Goal: Transaction & Acquisition: Obtain resource

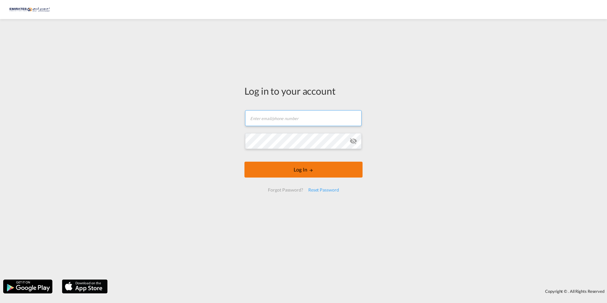
type input "[PERSON_NAME][EMAIL_ADDRESS][DOMAIN_NAME]"
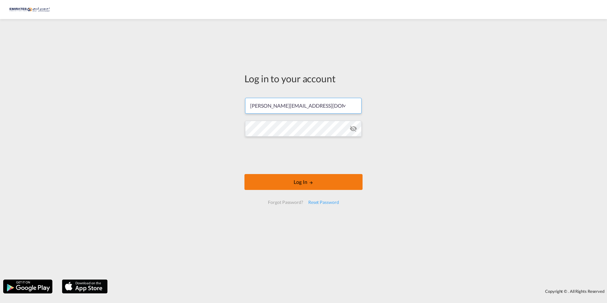
click at [299, 172] on form "[PERSON_NAME][EMAIL_ADDRESS][DOMAIN_NAME] Log In Forgot Password? Reset Password" at bounding box center [303, 150] width 118 height 119
click at [307, 184] on button "Log In" at bounding box center [303, 182] width 118 height 16
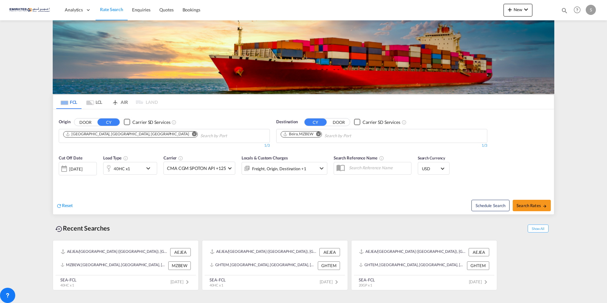
click at [127, 122] on div "Checkbox No Ink" at bounding box center [127, 122] width 6 height 6
click at [383, 169] on input "text" at bounding box center [378, 168] width 65 height 10
type input "[GEOGRAPHIC_DATA]"
click at [74, 118] on button "DOOR" at bounding box center [85, 121] width 22 height 7
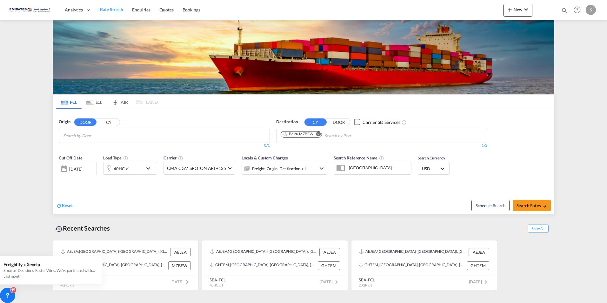
click at [75, 167] on div "[DATE]" at bounding box center [75, 169] width 13 height 6
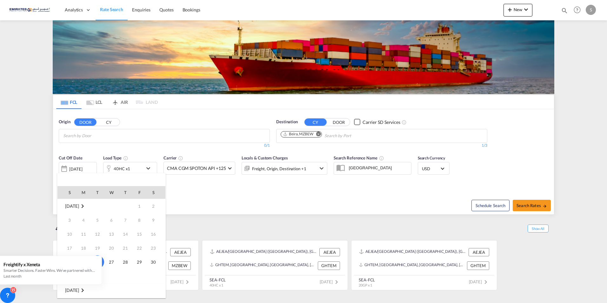
click at [86, 205] on md-icon "August 2025" at bounding box center [83, 206] width 8 height 8
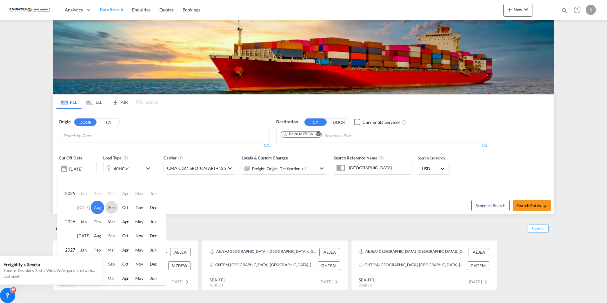
click at [111, 208] on span "Sep" at bounding box center [111, 207] width 13 height 13
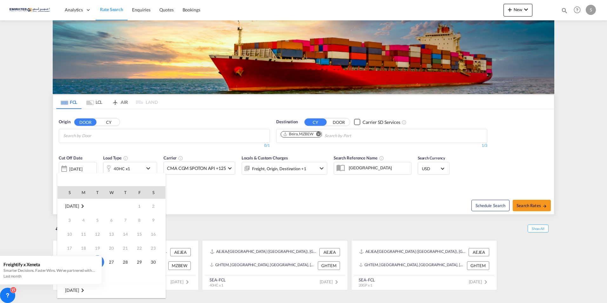
scroll to position [84, 0]
click at [83, 219] on span "1" at bounding box center [83, 220] width 13 height 13
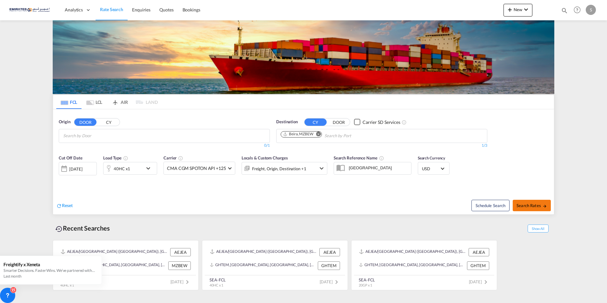
click at [527, 206] on span "Search Rates" at bounding box center [532, 205] width 30 height 5
click at [71, 102] on md-tab-item "FCL" at bounding box center [68, 102] width 25 height 14
click at [318, 134] on md-icon "Remove" at bounding box center [318, 133] width 5 height 5
click at [211, 204] on div "Reset" at bounding box center [180, 200] width 249 height 17
click at [529, 201] on button "Search Rates" at bounding box center [532, 205] width 38 height 11
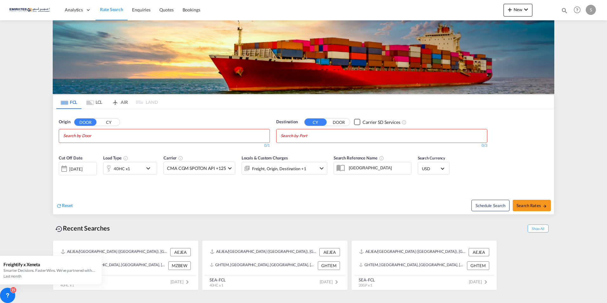
click at [106, 121] on button "CY" at bounding box center [108, 121] width 22 height 7
click at [180, 134] on md-chips at bounding box center [164, 135] width 210 height 13
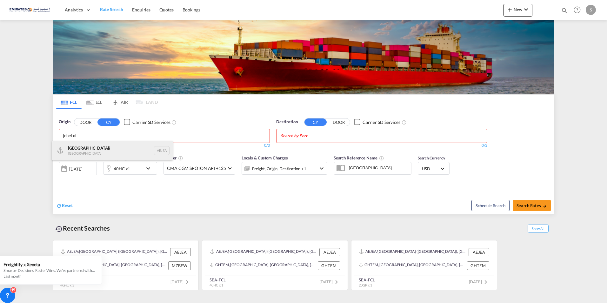
type input "jebel al"
click at [97, 151] on div "[GEOGRAPHIC_DATA] i [GEOGRAPHIC_DATA] AEJEA" at bounding box center [112, 150] width 121 height 19
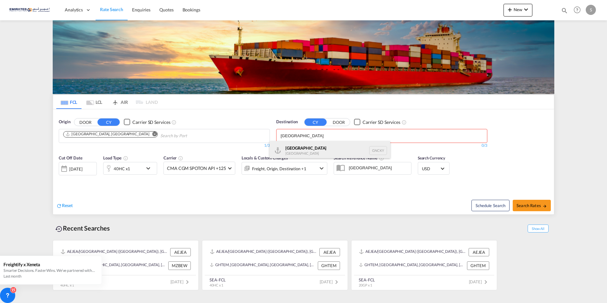
type input "[GEOGRAPHIC_DATA]"
click at [290, 150] on div "[GEOGRAPHIC_DATA] [GEOGRAPHIC_DATA] GNCKY" at bounding box center [330, 150] width 121 height 19
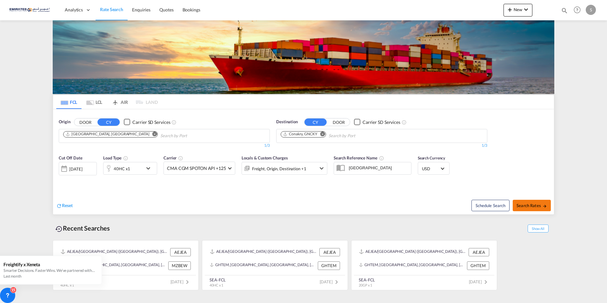
click at [523, 206] on span "Search Rates" at bounding box center [532, 205] width 30 height 5
